Goal: Transaction & Acquisition: Purchase product/service

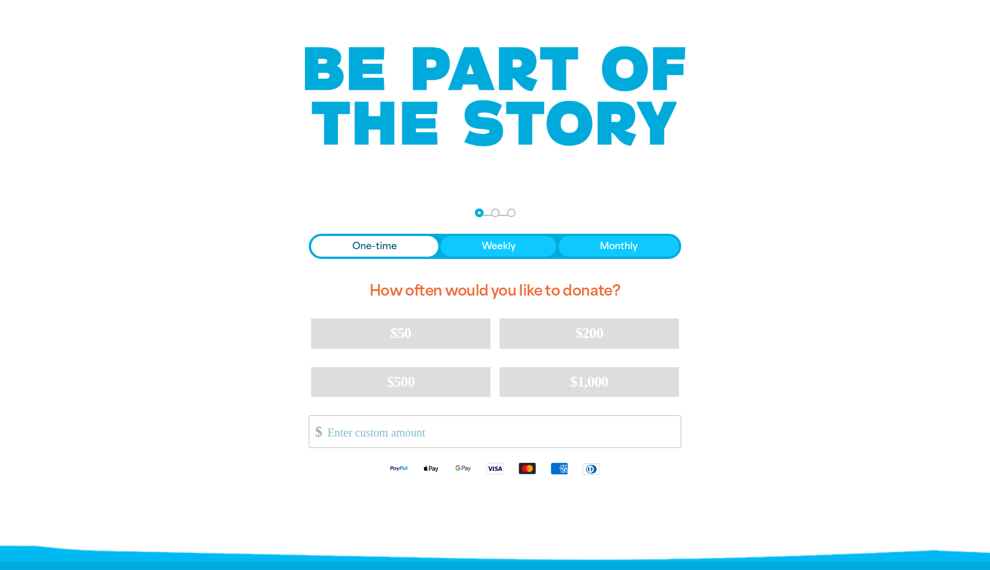
scroll to position [68, 0]
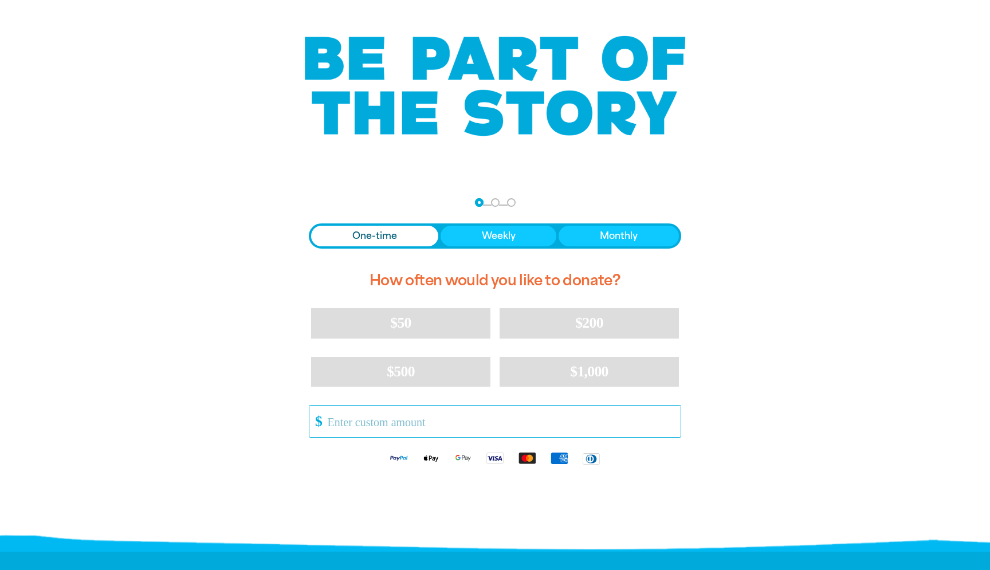
click at [362, 419] on input "Other Amount" at bounding box center [500, 422] width 361 height 32
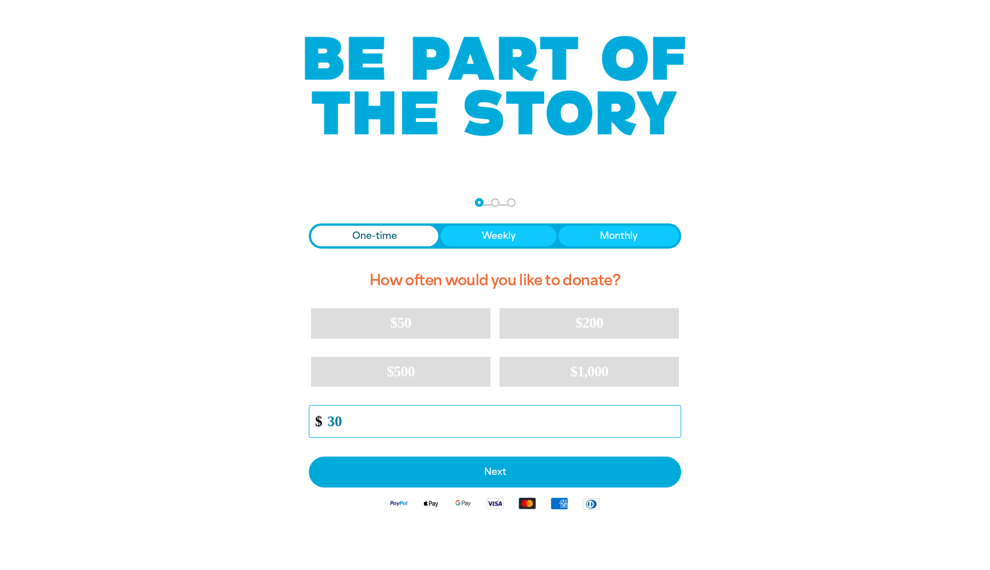
type input "30"
click at [244, 454] on div "arrow_back Back Step 1 Step 2 Step 3 One-time Weekly Monthly How often would yo…" at bounding box center [495, 387] width 688 height 410
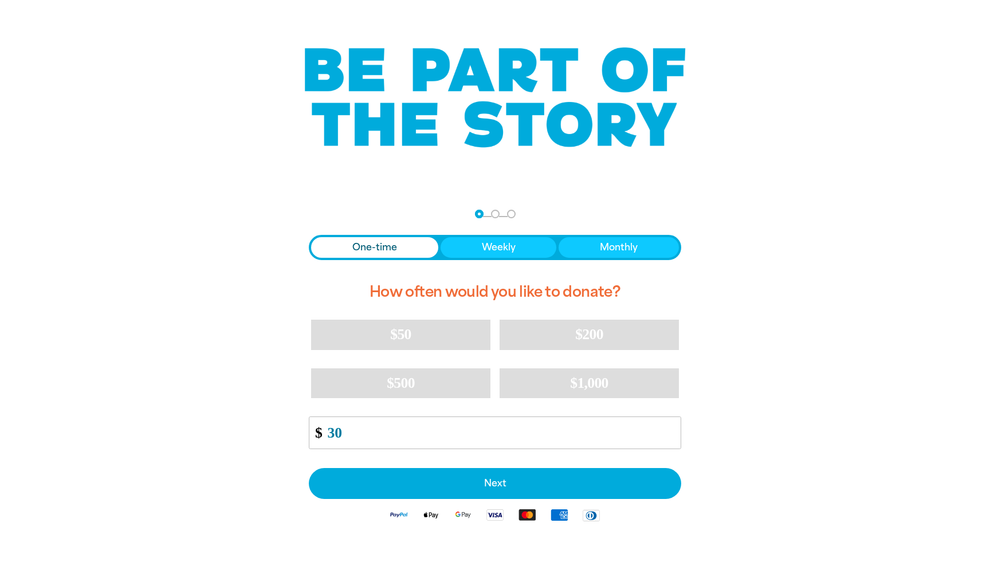
scroll to position [142, 0]
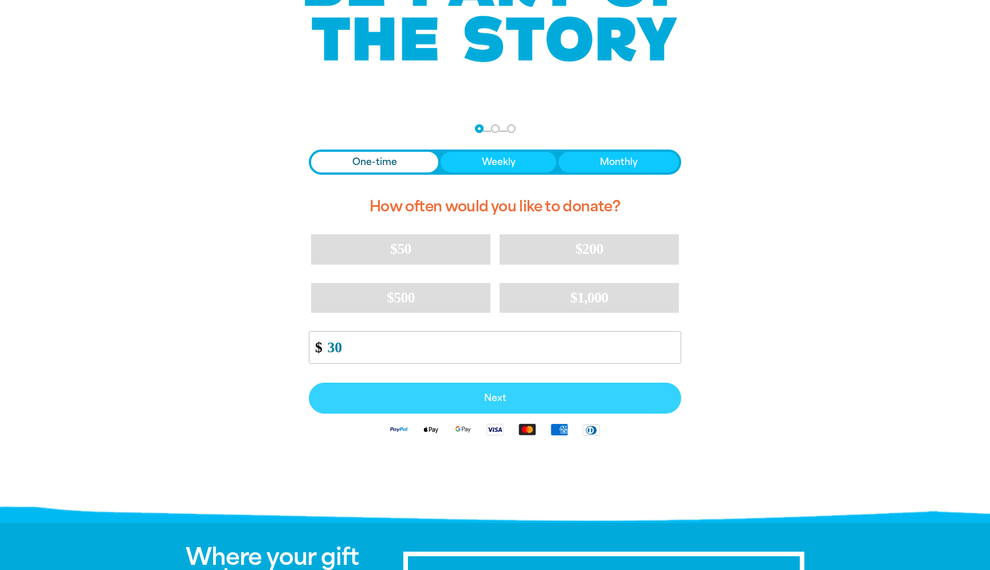
click at [390, 404] on button "Next" at bounding box center [495, 398] width 372 height 31
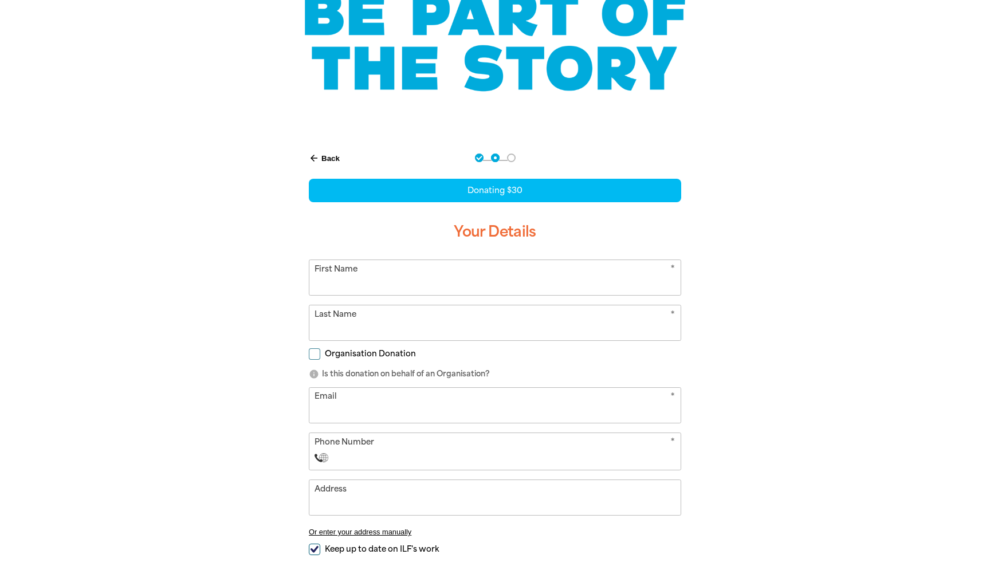
scroll to position [164, 0]
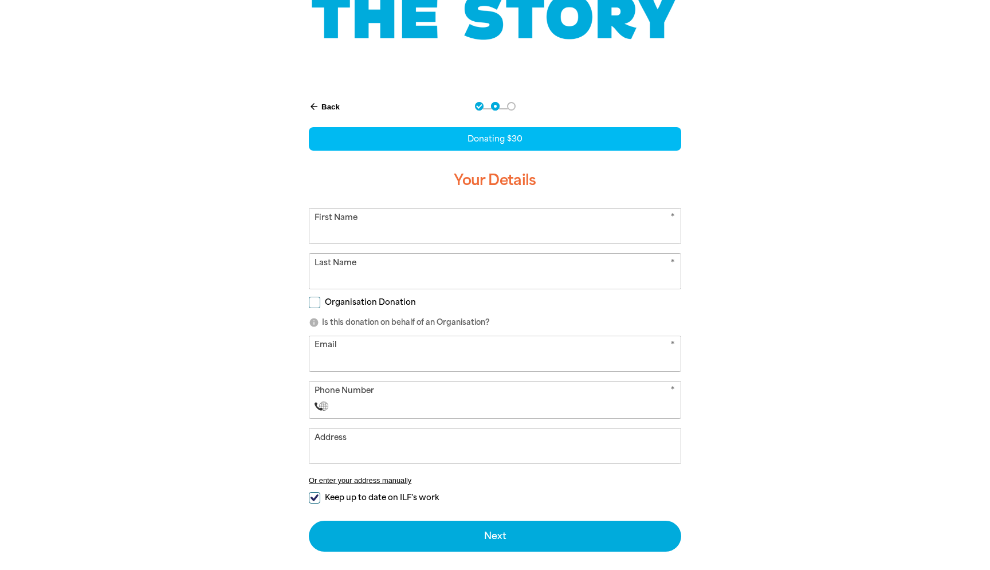
click at [479, 230] on input "First Name" at bounding box center [494, 226] width 371 height 35
type input "[PERSON_NAME]"
type input "La Porta"
click at [532, 323] on p "info Is this donation on behalf of an Organisation?" at bounding box center [495, 322] width 372 height 11
click at [447, 367] on input "Email" at bounding box center [494, 353] width 371 height 35
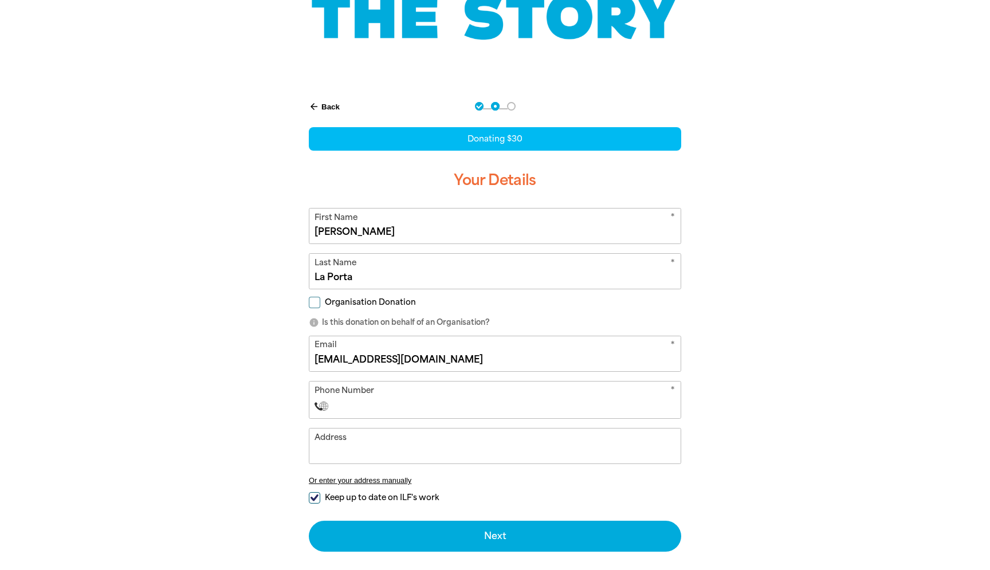
type input "[EMAIL_ADDRESS][DOMAIN_NAME]"
click at [405, 409] on input "Phone Number" at bounding box center [506, 406] width 339 height 14
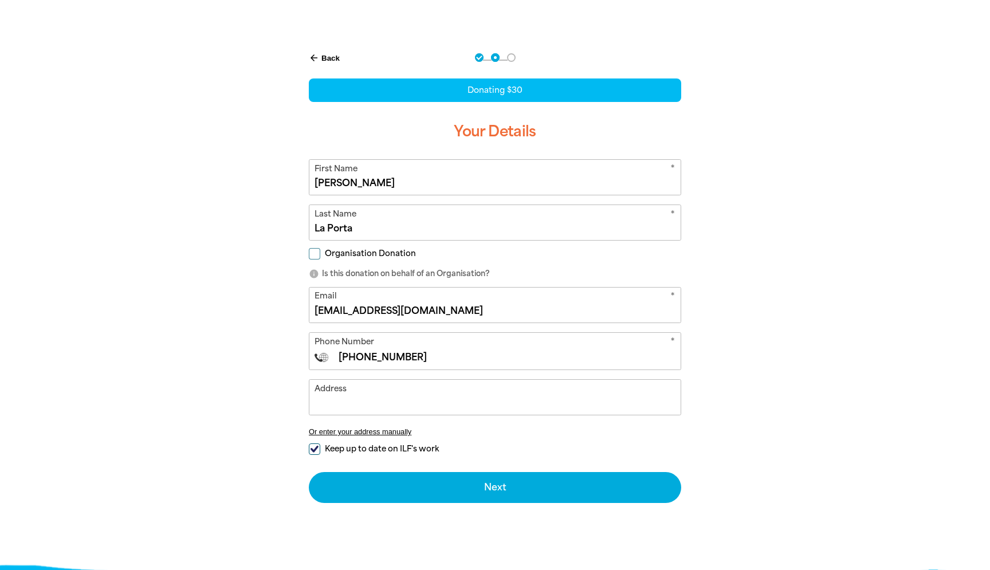
scroll to position [215, 0]
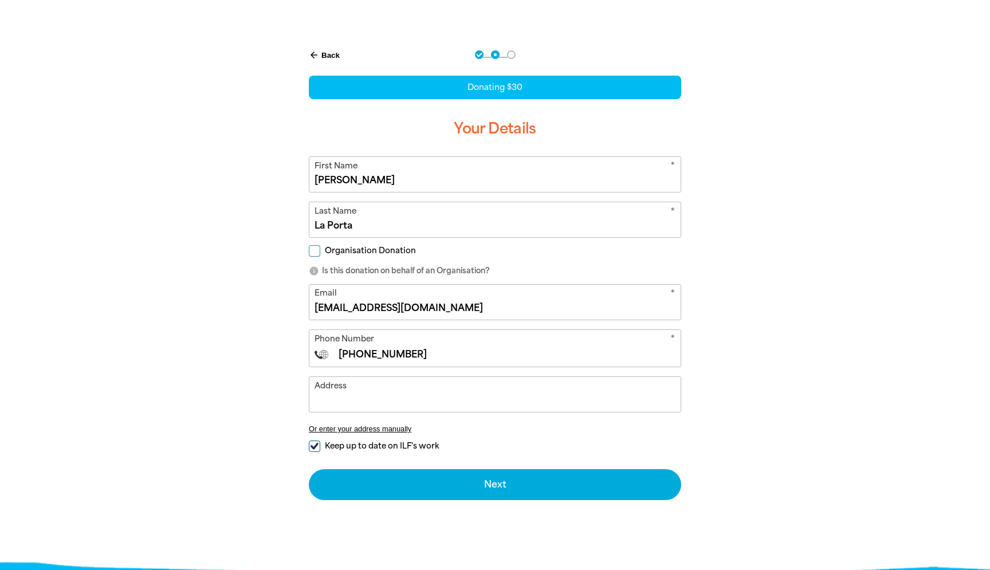
type input "[PHONE_NUMBER]"
click at [390, 446] on span "Keep up to date on ILF's work" at bounding box center [382, 446] width 114 height 11
click at [320, 446] on input "Keep up to date on ILF's work" at bounding box center [314, 446] width 11 height 11
checkbox input "false"
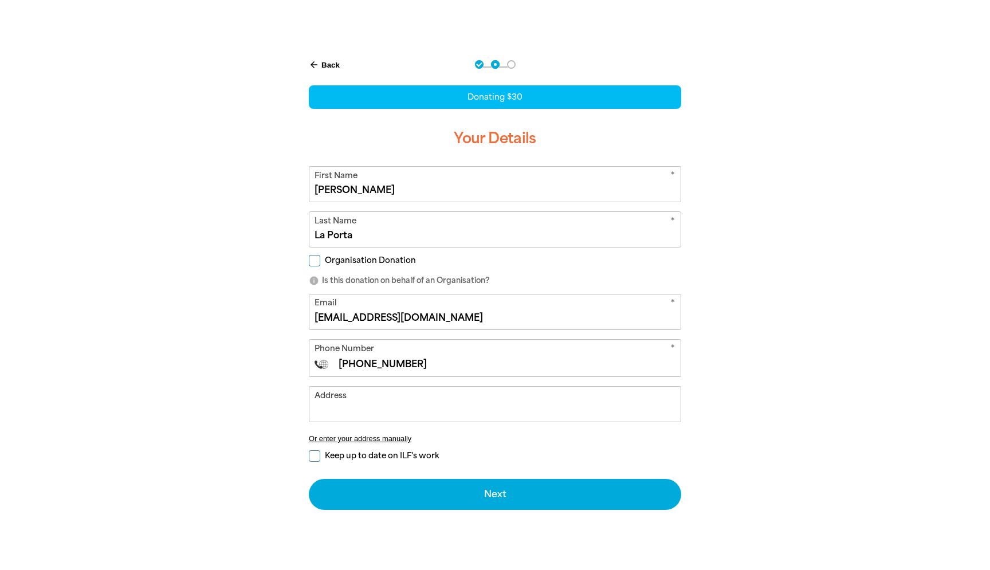
scroll to position [209, 0]
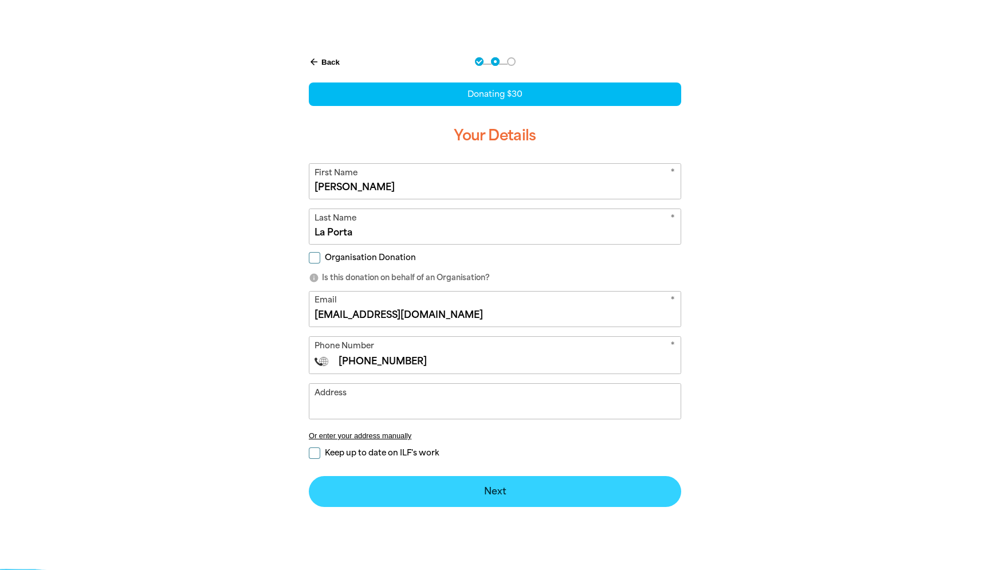
click at [436, 490] on button "Next chevron_right" at bounding box center [495, 491] width 372 height 31
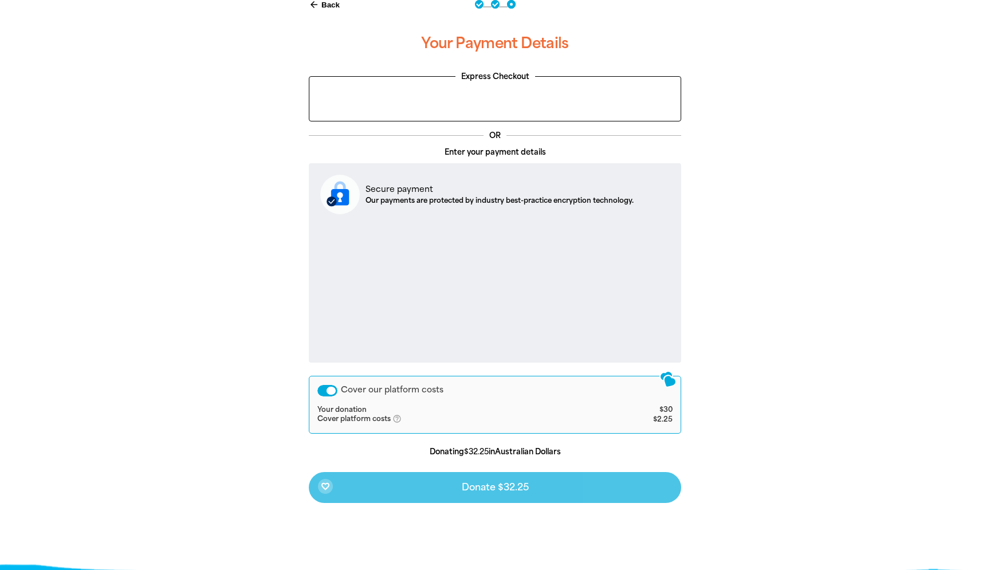
scroll to position [261, 0]
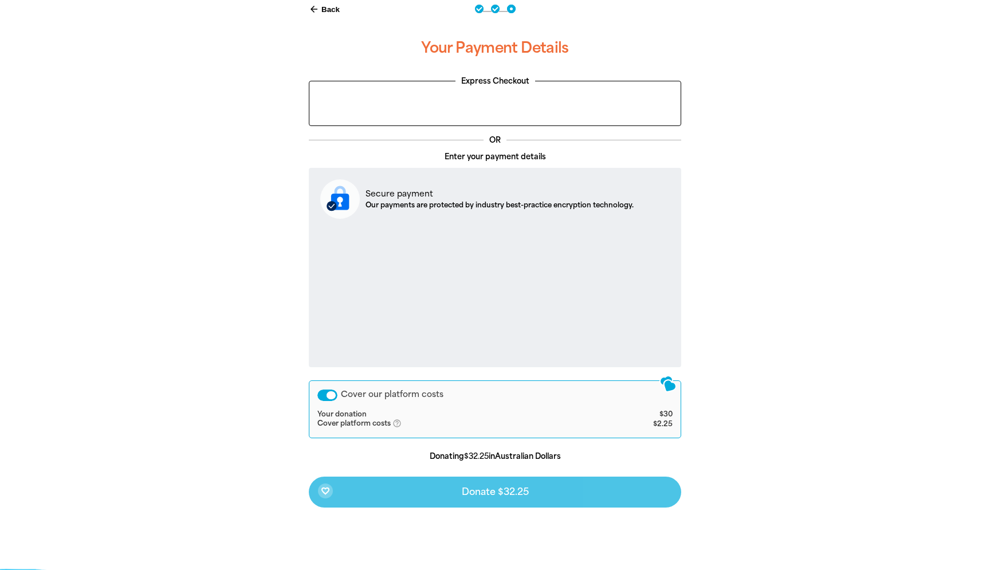
click at [399, 426] on icon "help_outlined" at bounding box center [401, 423] width 18 height 9
click at [391, 455] on p "Donating $32.25 in Australian Dollars" at bounding box center [495, 456] width 372 height 11
click at [409, 450] on form "Enter your payment details Secure payment Our payments are protected by industr…" at bounding box center [495, 329] width 372 height 356
click at [425, 432] on div "Cover our platform costs Your donation $30 Cover platform costs help_outlined A…" at bounding box center [495, 408] width 372 height 57
click at [302, 422] on div "arrow_back Back Step 1 Step 2 Step 3 Your Payment Details Express Checkout OR E…" at bounding box center [494, 255] width 401 height 535
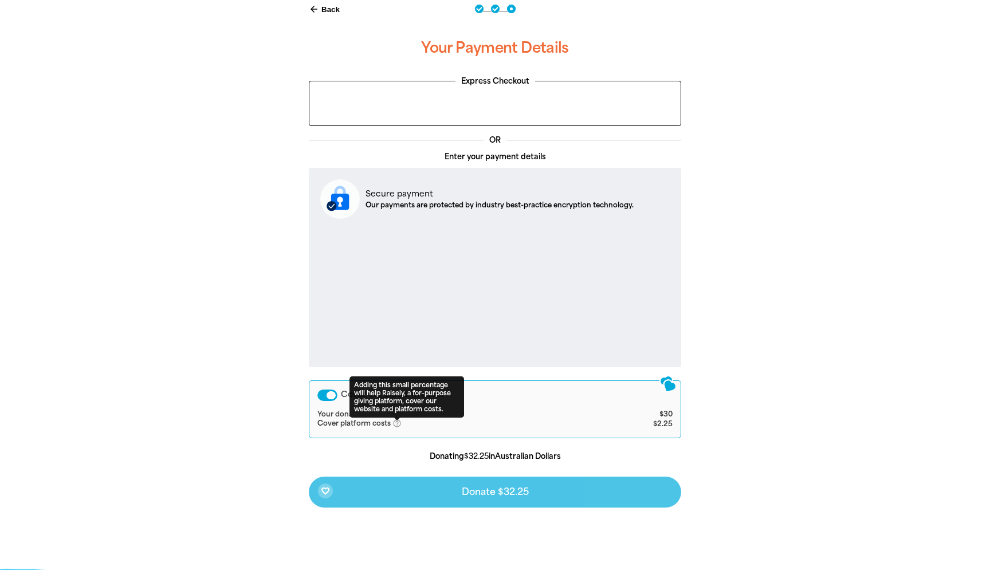
click at [279, 386] on div "arrow_back Back Step 1 Step 2 Step 3 Your Payment Details Express Checkout OR E…" at bounding box center [494, 284] width 435 height 592
click at [399, 422] on icon "help_outlined" at bounding box center [401, 423] width 18 height 9
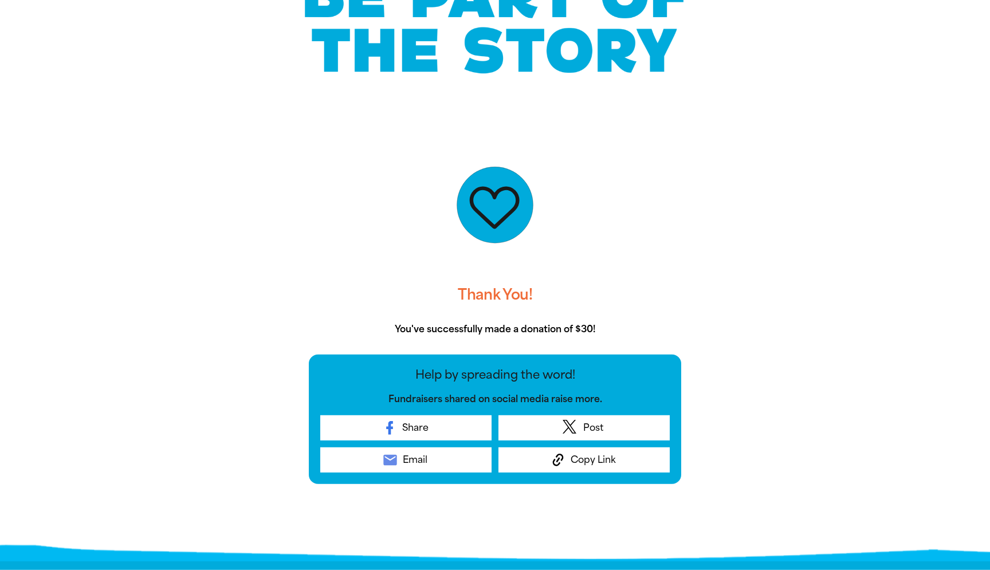
scroll to position [0, 0]
